Goal: Navigation & Orientation: Find specific page/section

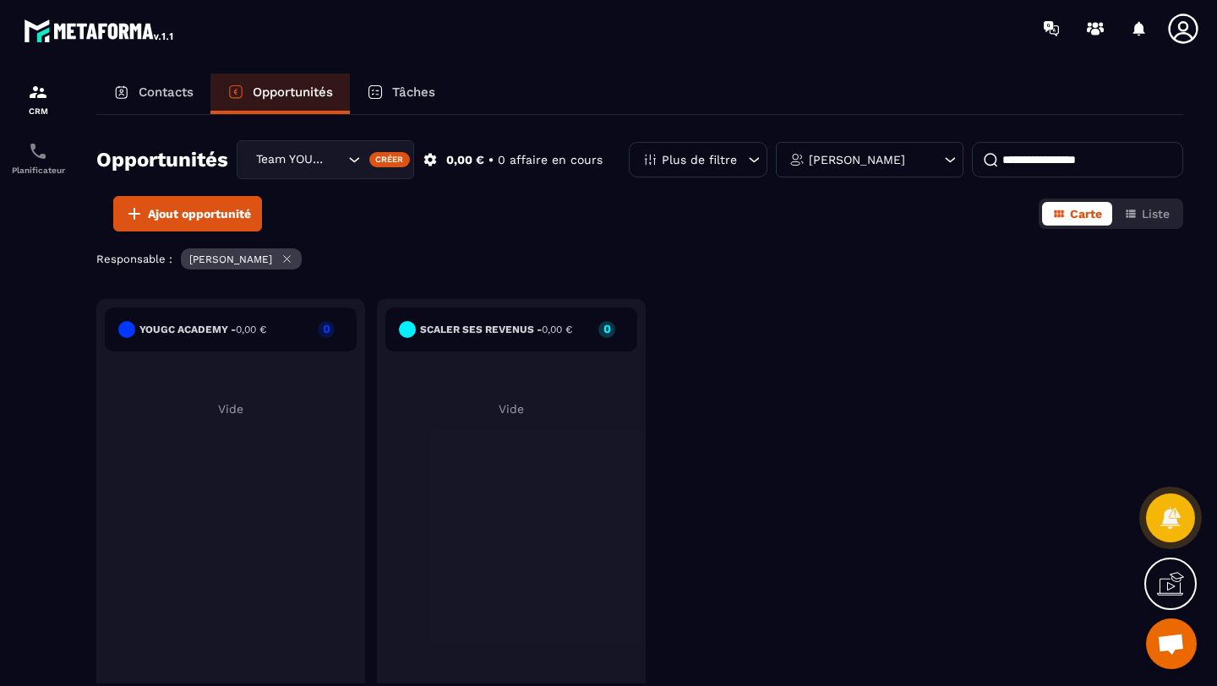
scroll to position [120, 0]
click at [153, 96] on p "Contacts" at bounding box center [166, 92] width 55 height 15
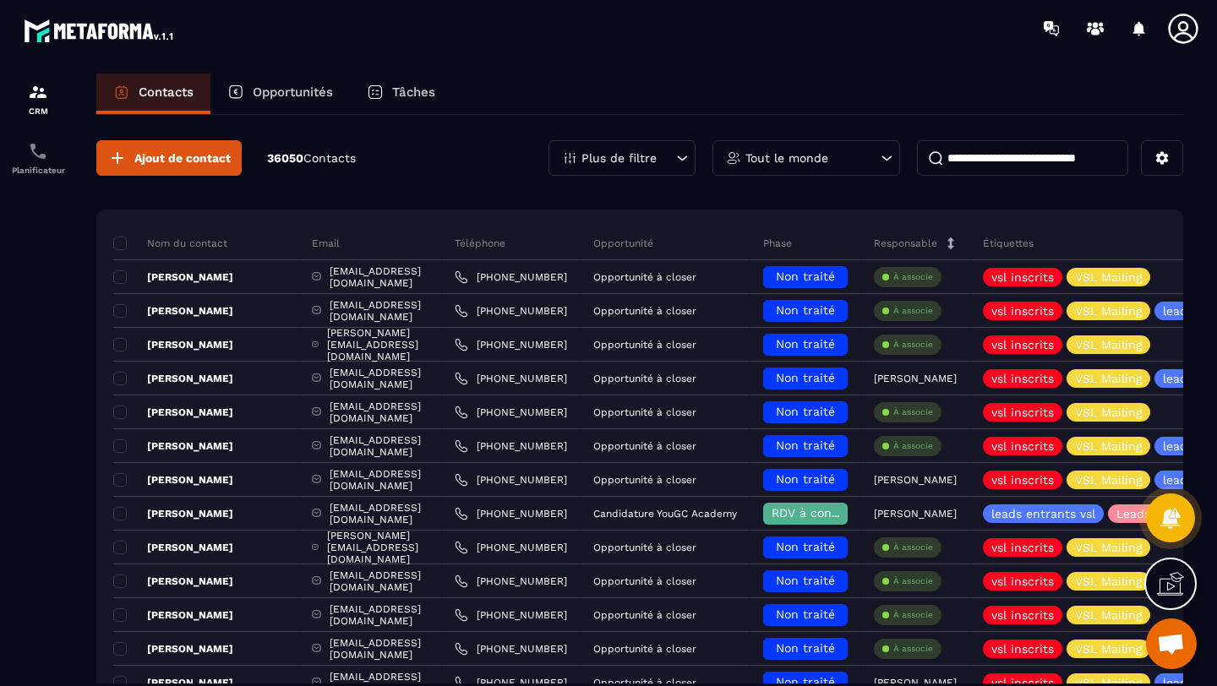
click at [280, 105] on div "Opportunités" at bounding box center [279, 94] width 139 height 41
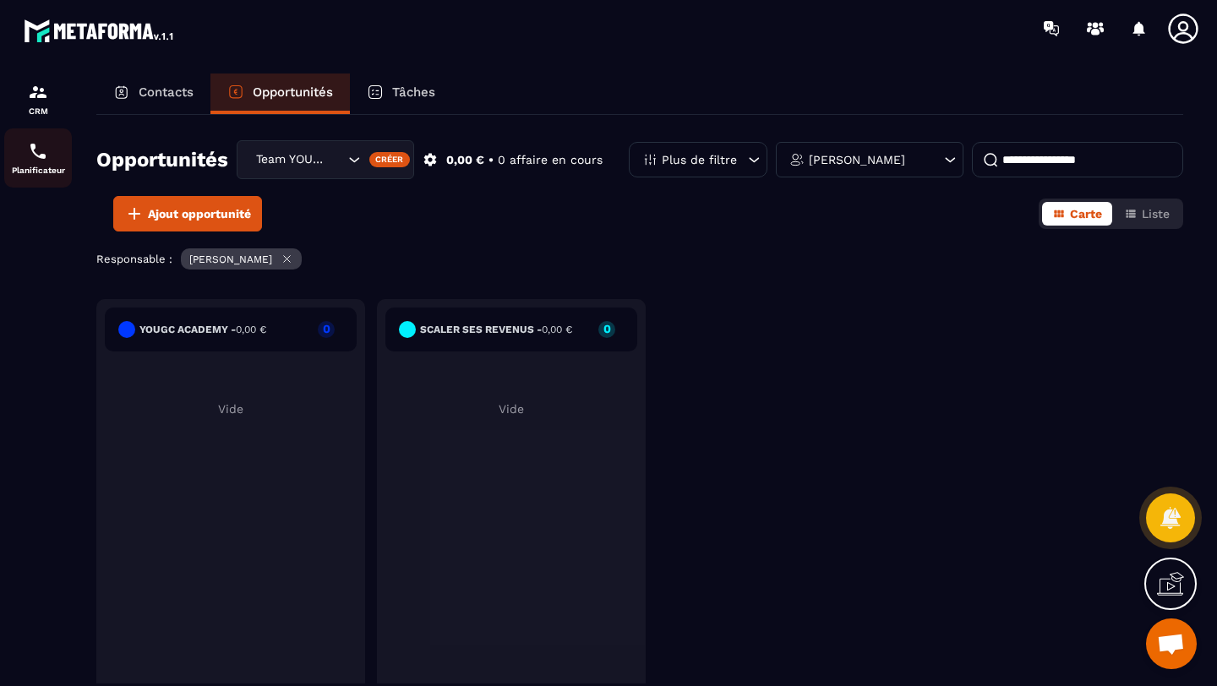
click at [44, 158] on img at bounding box center [38, 151] width 20 height 20
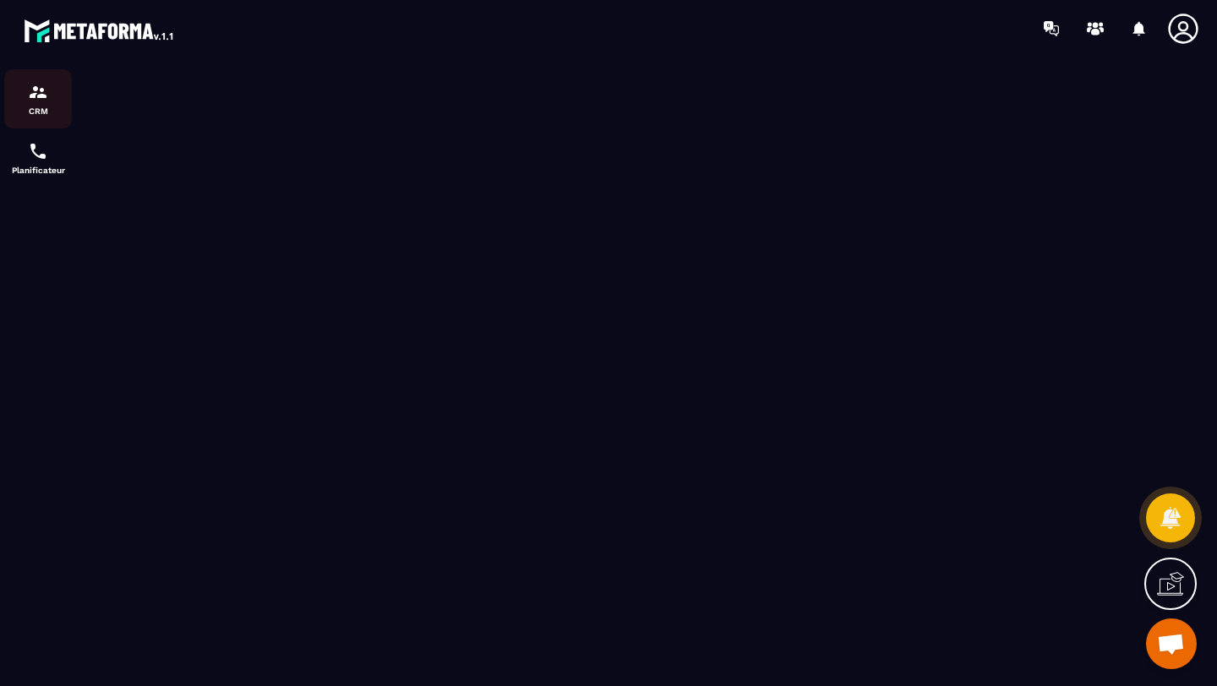
click at [42, 112] on p "CRM" at bounding box center [38, 111] width 68 height 9
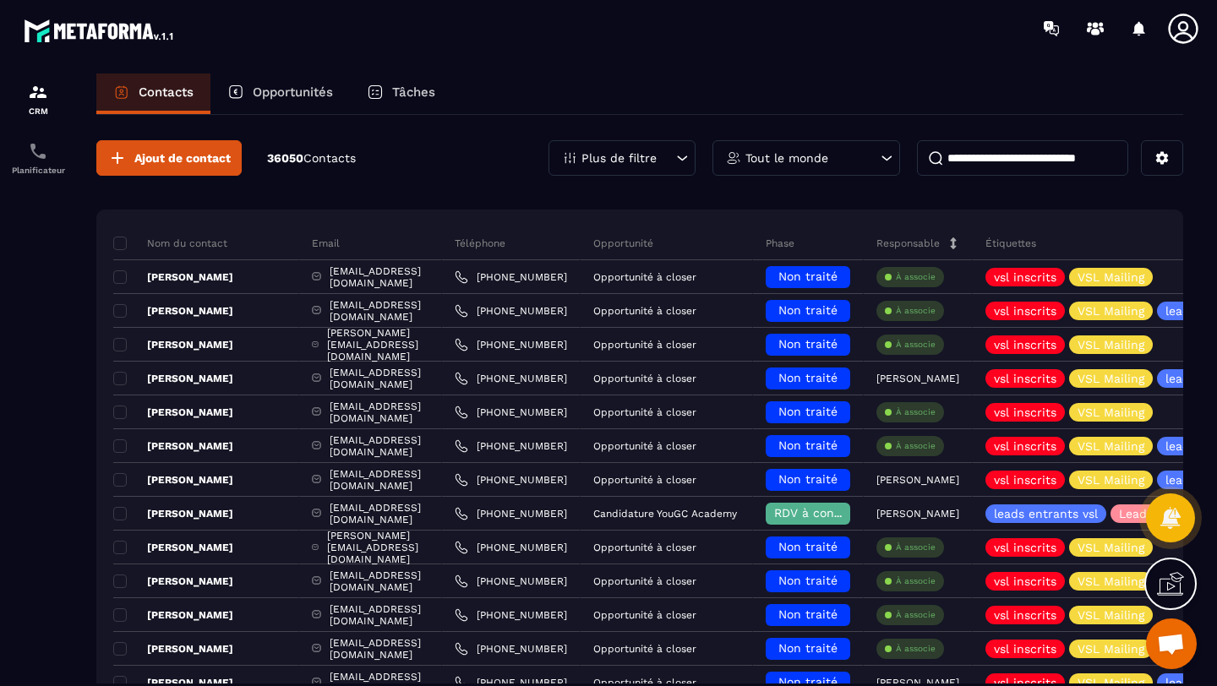
click at [276, 92] on p "Opportunités" at bounding box center [293, 92] width 80 height 15
